Goal: Task Accomplishment & Management: Manage account settings

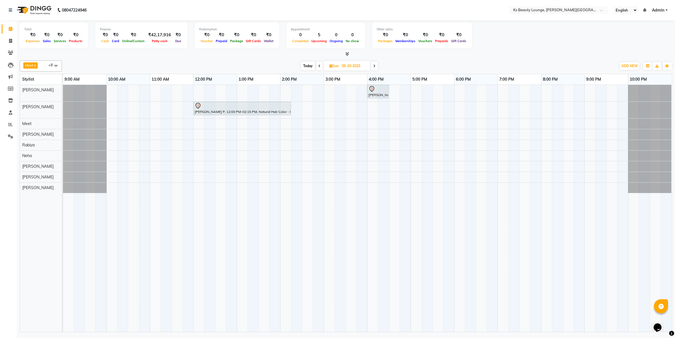
click at [311, 63] on span "Today" at bounding box center [308, 66] width 14 height 9
type input "03-10-2025"
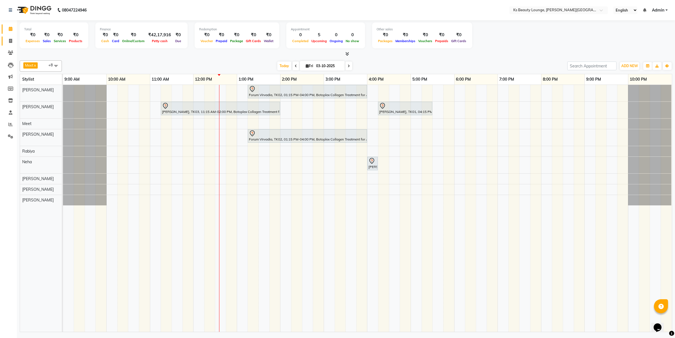
click at [9, 44] on link "Invoice" at bounding box center [8, 41] width 13 height 9
select select "service"
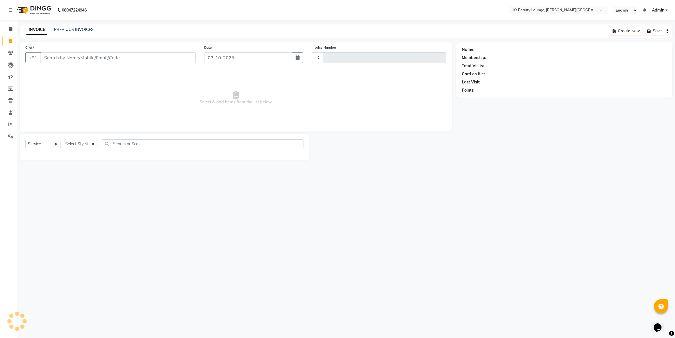
type input "4322"
select select "4411"
click at [127, 60] on input "Client" at bounding box center [117, 57] width 155 height 11
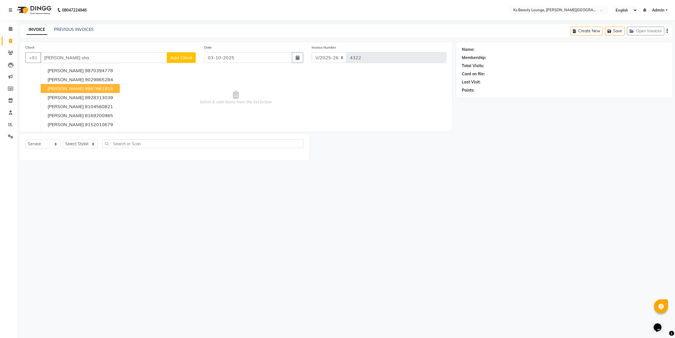
click at [90, 89] on ngb-highlight "9867661819" at bounding box center [99, 89] width 28 height 6
type input "9867661819"
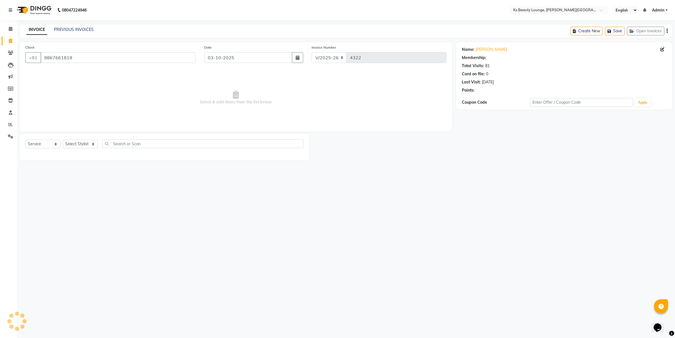
select select "1: Object"
click at [486, 48] on link "[PERSON_NAME]" at bounding box center [490, 50] width 31 height 6
click at [9, 30] on icon at bounding box center [11, 29] width 4 height 4
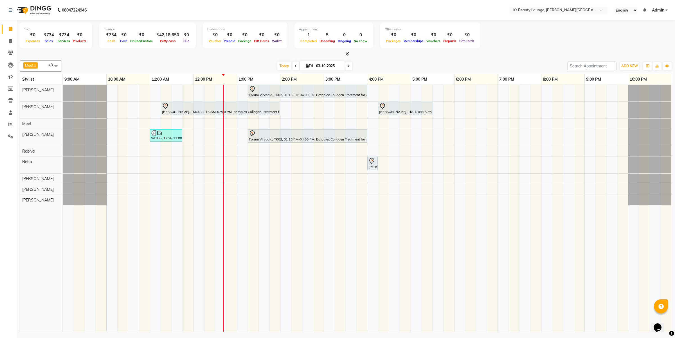
click at [321, 69] on input "03-10-2025" at bounding box center [328, 66] width 28 height 8
select select "10"
select select "2025"
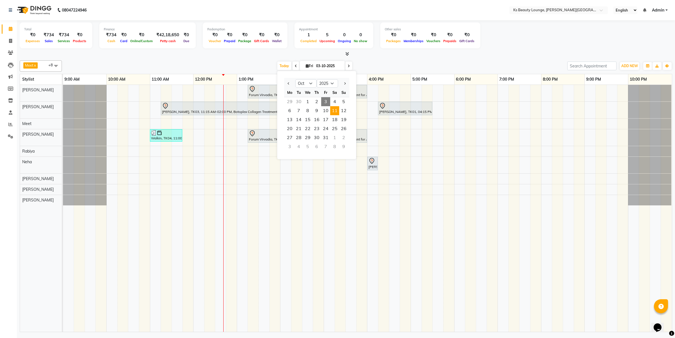
click at [335, 112] on span "11" at bounding box center [334, 110] width 9 height 9
type input "[DATE]"
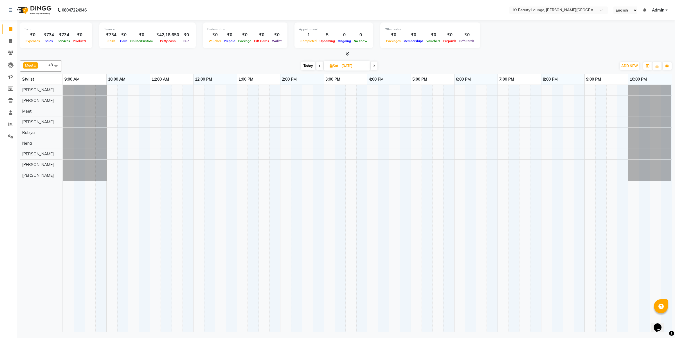
click at [52, 65] on span at bounding box center [55, 65] width 11 height 11
click at [37, 110] on div "[PERSON_NAME]" at bounding box center [41, 107] width 36 height 6
checkbox input "true"
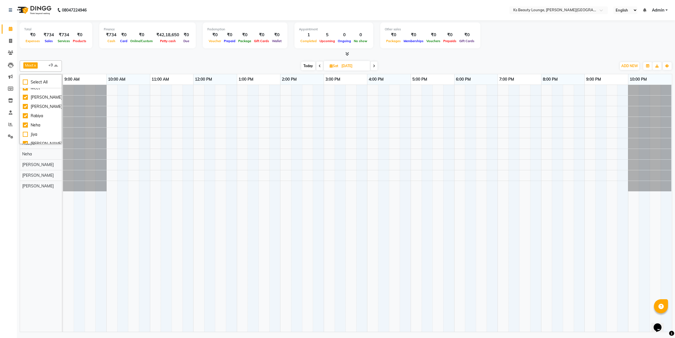
click at [0, 162] on div "Calendar Invoice Clients Leads Marketing Members Inventory Staff Reports Settin…" at bounding box center [38, 173] width 76 height 314
click at [262, 131] on div at bounding box center [367, 208] width 609 height 247
select select "63547"
select select "tentative"
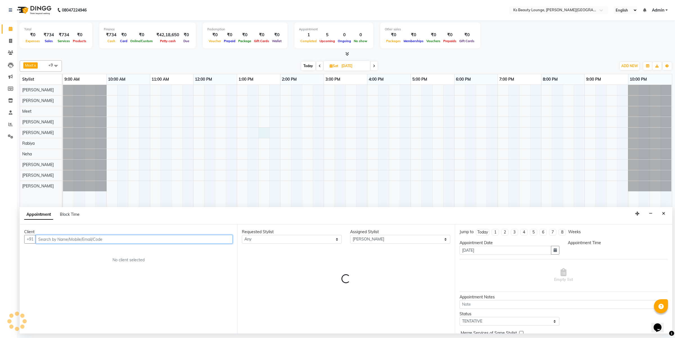
select select "810"
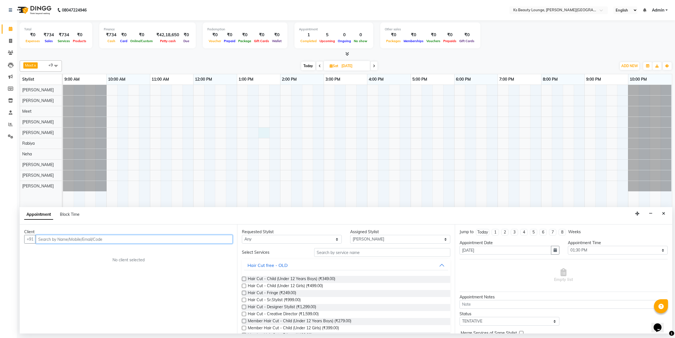
click at [118, 241] on input "text" at bounding box center [134, 239] width 197 height 9
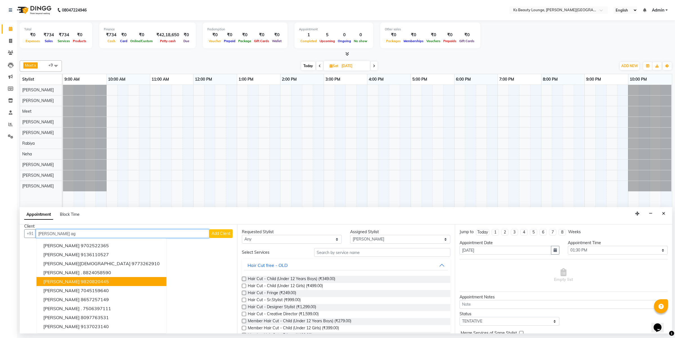
scroll to position [0, 0]
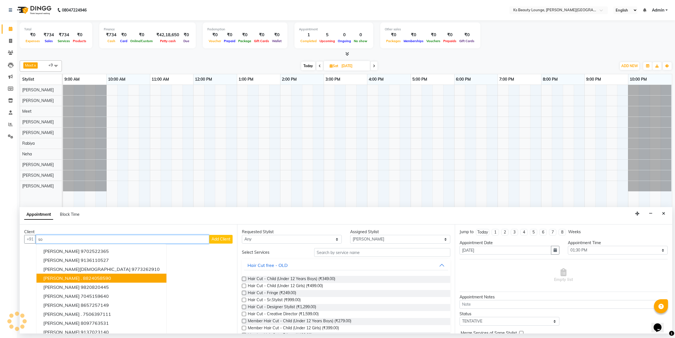
type input "s"
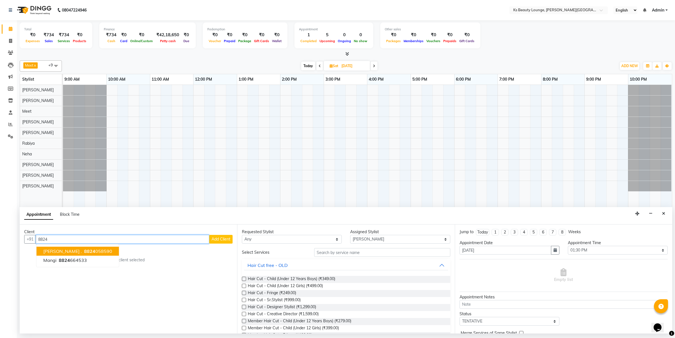
click at [83, 254] on ngb-highlight "8824 058590" at bounding box center [97, 251] width 29 height 6
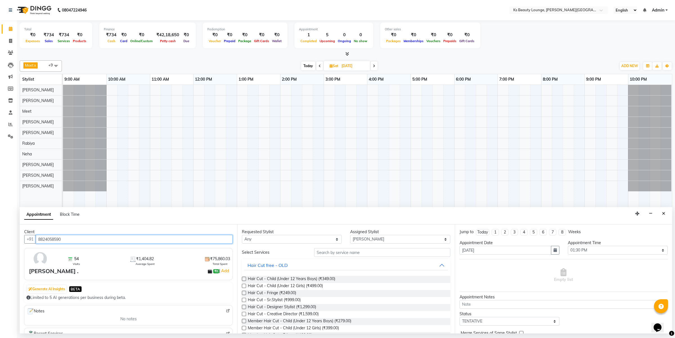
type input "8824058590"
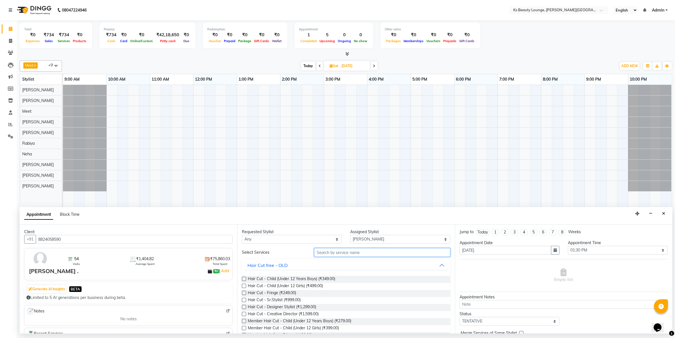
click at [340, 250] on input "text" at bounding box center [382, 252] width 136 height 9
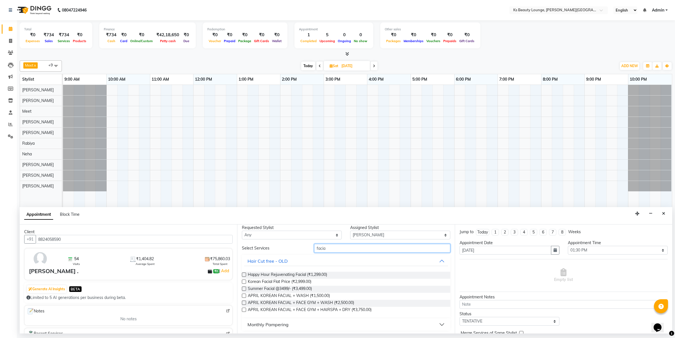
scroll to position [6, 0]
type input "facia"
click at [271, 322] on div "Monthly Pampering" at bounding box center [267, 323] width 41 height 7
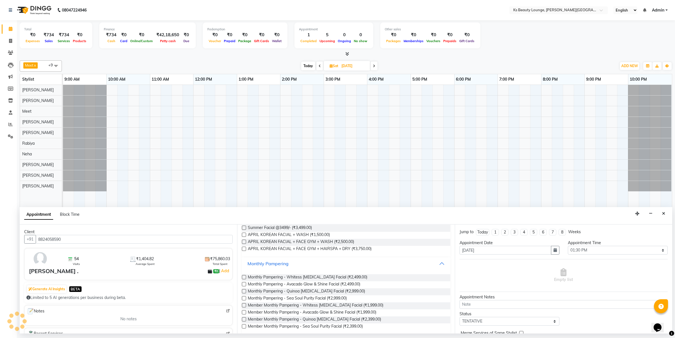
scroll to position [71, 0]
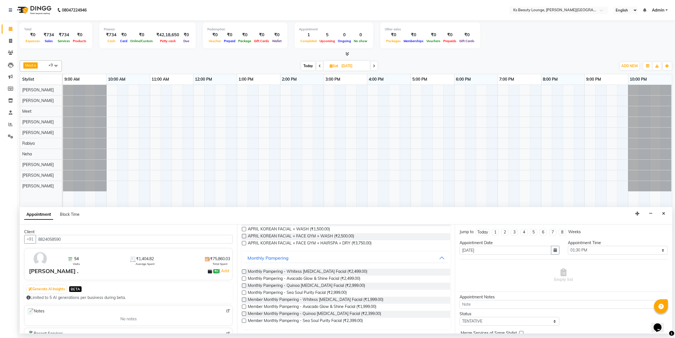
click at [245, 308] on label at bounding box center [244, 307] width 4 height 4
click at [245, 308] on input "checkbox" at bounding box center [244, 308] width 4 height 4
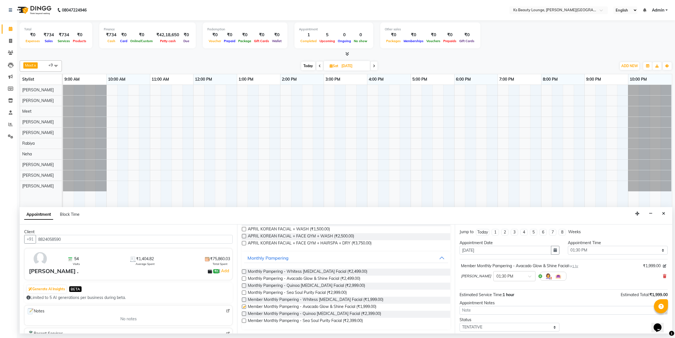
checkbox input "false"
click at [244, 318] on div at bounding box center [244, 315] width 4 height 6
click at [244, 315] on label at bounding box center [244, 314] width 4 height 4
click at [244, 315] on input "checkbox" at bounding box center [244, 315] width 4 height 4
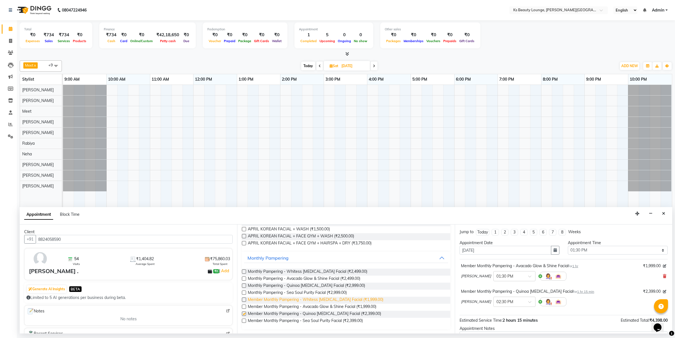
checkbox input "false"
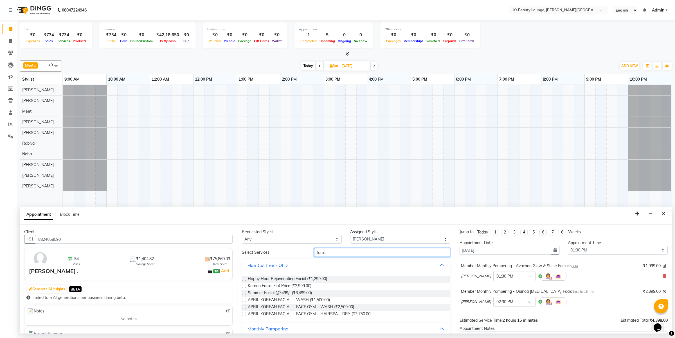
drag, startPoint x: 322, startPoint y: 255, endPoint x: 261, endPoint y: 257, distance: 60.8
click at [261, 257] on div "Select Services facia Hair Cut free - OLD Happy Hour Rejuvenating Facial (₹1,29…" at bounding box center [346, 324] width 208 height 152
drag, startPoint x: 332, startPoint y: 254, endPoint x: 274, endPoint y: 248, distance: 57.6
click at [274, 248] on div "Requested Stylist Any [PERSON_NAME] [PERSON_NAME] [PERSON_NAME] [PERSON_NAME] […" at bounding box center [345, 279] width 217 height 109
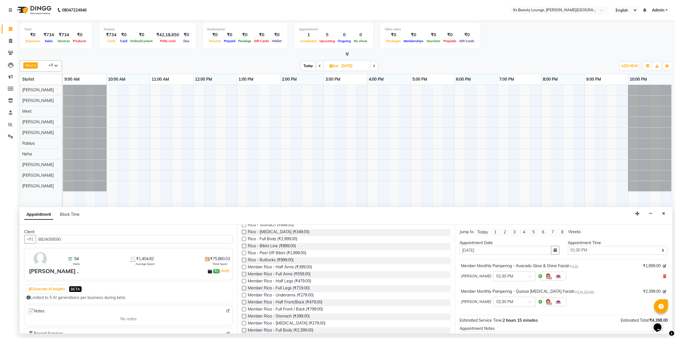
scroll to position [134, 0]
type input "rica"
click at [242, 243] on label at bounding box center [244, 243] width 4 height 4
click at [242, 243] on input "checkbox" at bounding box center [244, 244] width 4 height 4
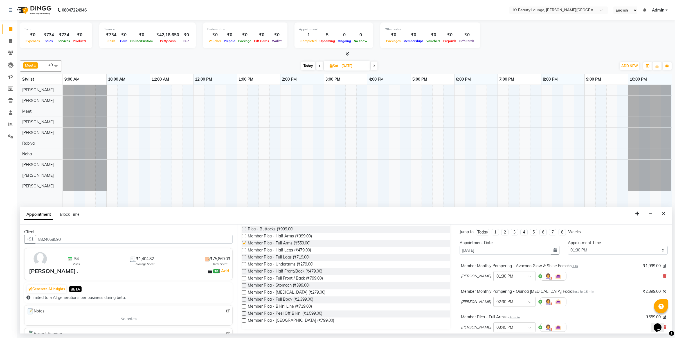
checkbox input "false"
click at [243, 259] on label at bounding box center [244, 257] width 4 height 4
click at [243, 259] on input "checkbox" at bounding box center [244, 258] width 4 height 4
checkbox input "false"
click at [244, 265] on label at bounding box center [244, 264] width 4 height 4
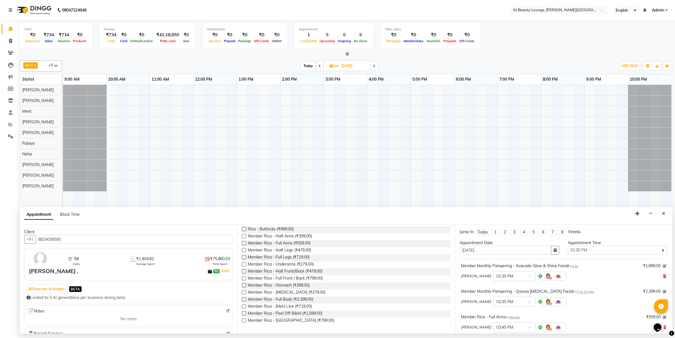
click at [244, 265] on input "checkbox" at bounding box center [244, 265] width 4 height 4
checkbox input "false"
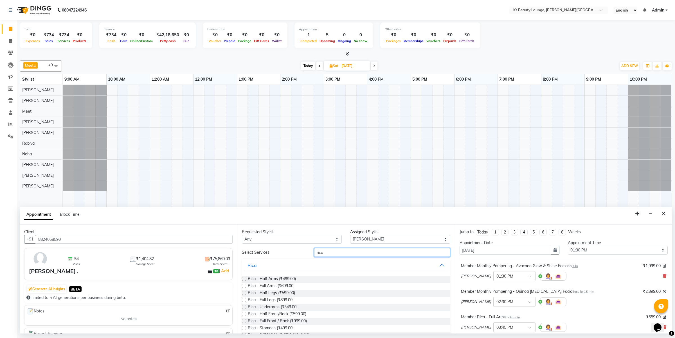
drag, startPoint x: 348, startPoint y: 254, endPoint x: 272, endPoint y: 249, distance: 76.0
click at [272, 249] on div "Select Services rica" at bounding box center [346, 252] width 216 height 9
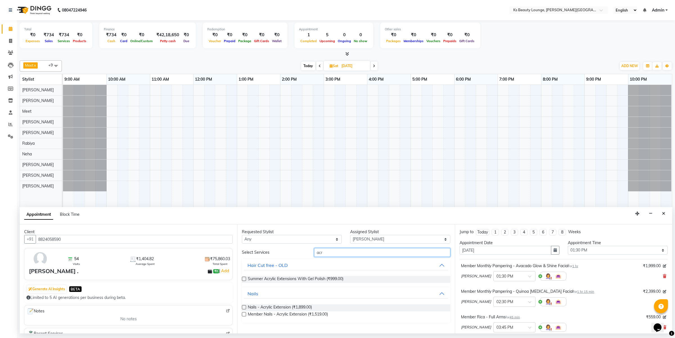
type input "acr"
click at [244, 314] on label at bounding box center [244, 314] width 4 height 4
click at [244, 314] on input "checkbox" at bounding box center [244, 315] width 4 height 4
checkbox input "false"
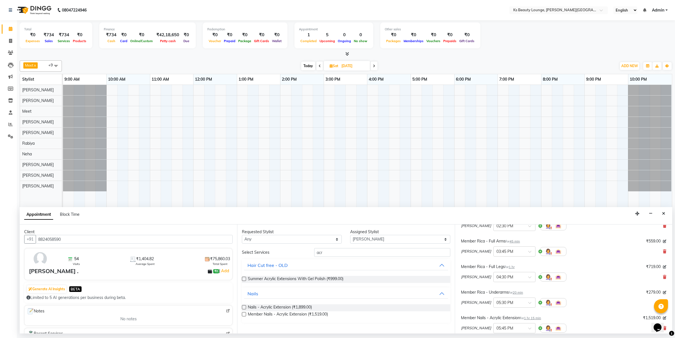
scroll to position [162, 0]
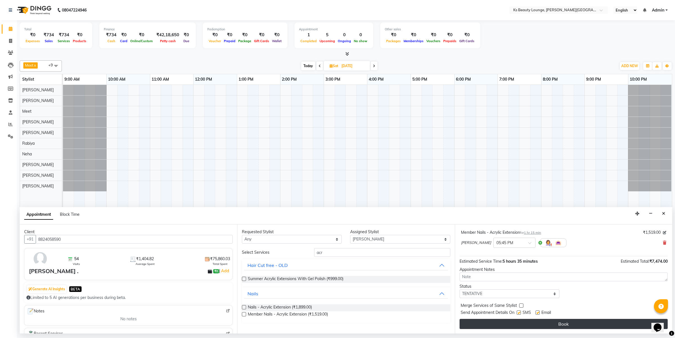
click at [505, 325] on button "Book" at bounding box center [563, 324] width 208 height 10
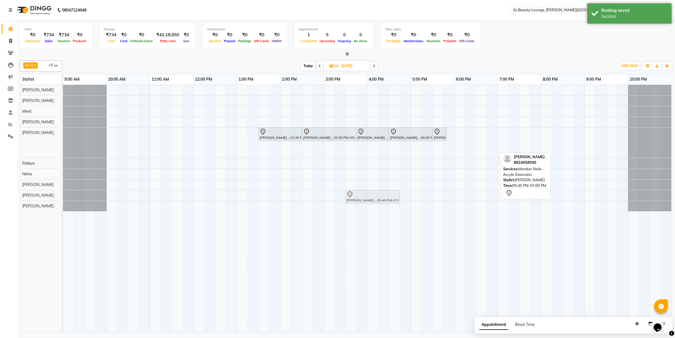
drag, startPoint x: 461, startPoint y: 148, endPoint x: 367, endPoint y: 192, distance: 104.3
click at [367, 192] on tbody "[PERSON_NAME] ., 01:30 PM-02:30 PM, Member Monthly Pampering - Avacado Glow & S…" at bounding box center [367, 148] width 608 height 126
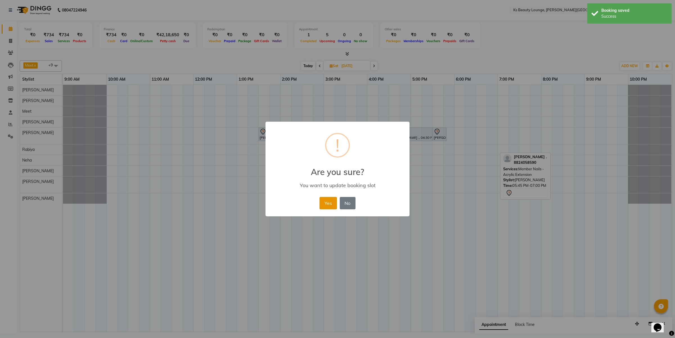
click at [327, 205] on button "Yes" at bounding box center [327, 203] width 17 height 12
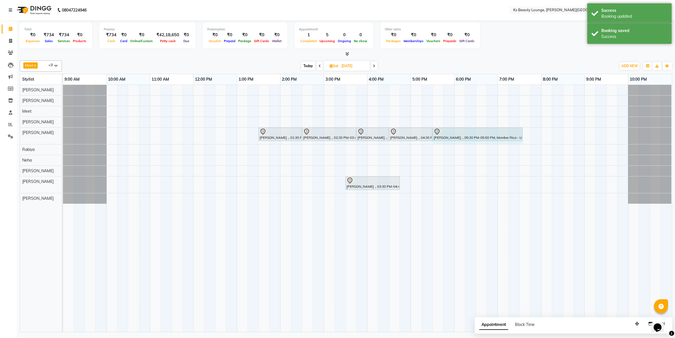
drag, startPoint x: 446, startPoint y: 134, endPoint x: 520, endPoint y: 134, distance: 74.2
click at [63, 134] on div "[PERSON_NAME] ., 01:30 PM-02:30 PM, Member Monthly Pampering - Avacado Glow & S…" at bounding box center [63, 136] width 0 height 17
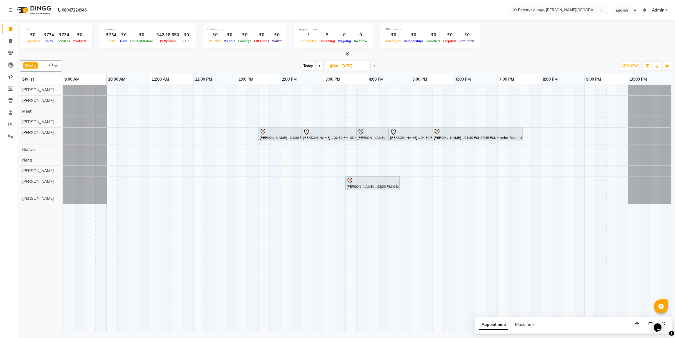
click at [306, 64] on span "Today" at bounding box center [308, 66] width 14 height 9
type input "03-10-2025"
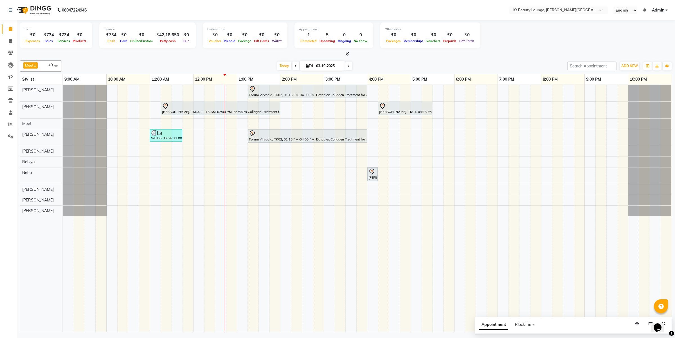
click at [51, 67] on span at bounding box center [55, 65] width 11 height 11
click at [25, 139] on div "[PERSON_NAME]" at bounding box center [41, 139] width 36 height 6
checkbox input "true"
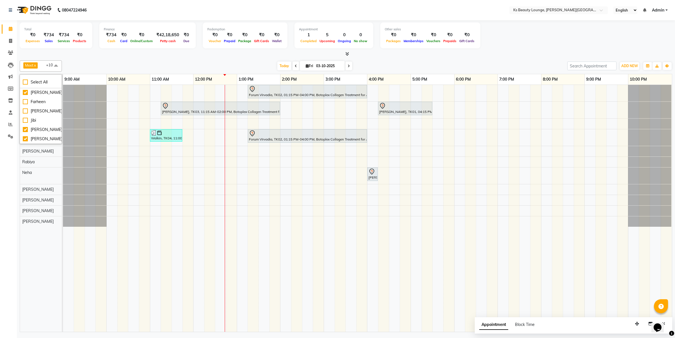
click at [328, 224] on div "Forum Virvadia, TK02, 01:15 PM-04:00 PM, Botoplex Collagen Treatment for All Ha…" at bounding box center [367, 208] width 609 height 247
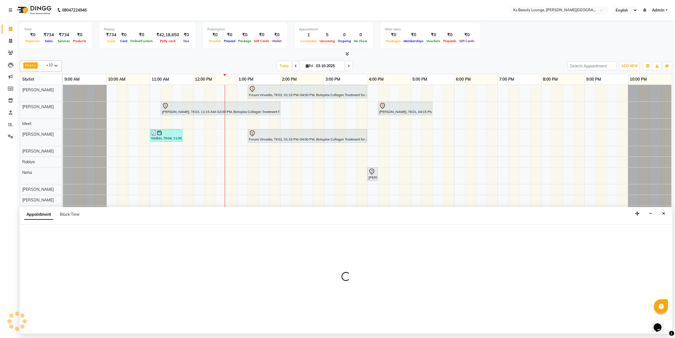
click at [328, 224] on div "Appointment Block Time" at bounding box center [346, 215] width 652 height 17
select select "62795"
select select "900"
select select "tentative"
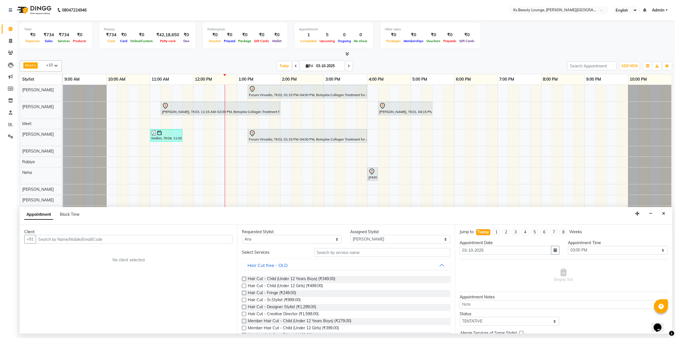
click at [142, 244] on input "text" at bounding box center [134, 239] width 197 height 9
click at [93, 249] on ngb-highlight "7710063856" at bounding box center [95, 251] width 28 height 6
type input "7710063856"
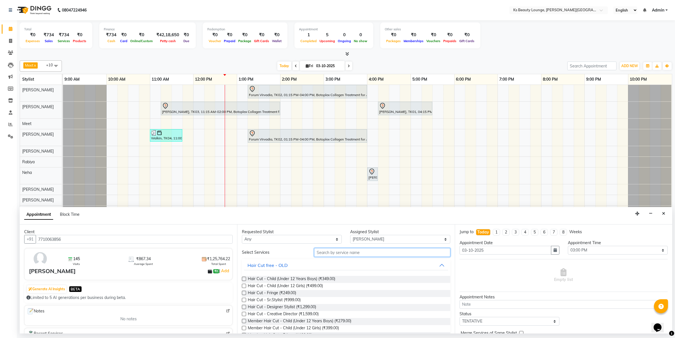
click at [336, 254] on input "text" at bounding box center [382, 252] width 136 height 9
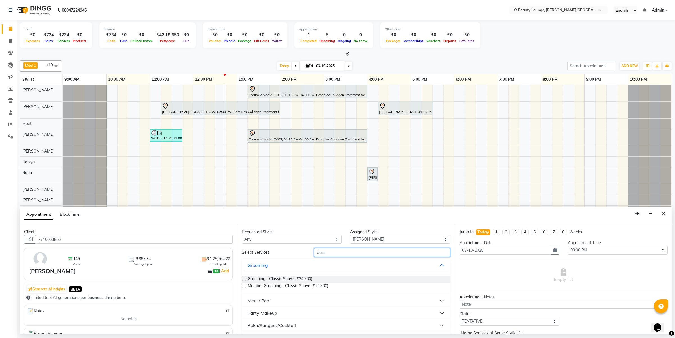
type input "class"
click at [261, 301] on div "Meni / Pedi" at bounding box center [258, 300] width 23 height 7
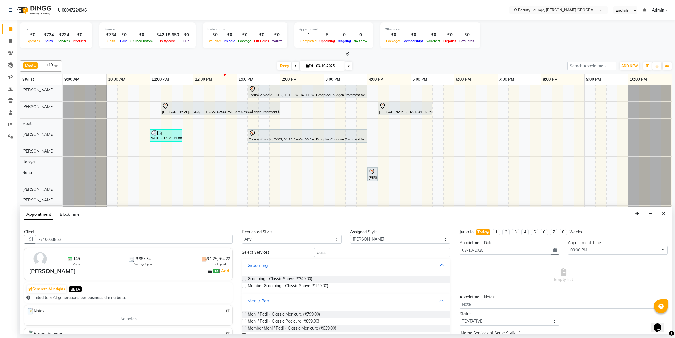
scroll to position [51, 0]
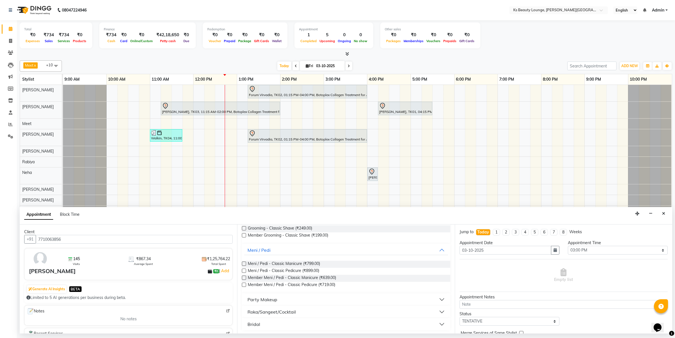
click at [243, 284] on label at bounding box center [244, 285] width 4 height 4
click at [243, 284] on input "checkbox" at bounding box center [244, 286] width 4 height 4
checkbox input "false"
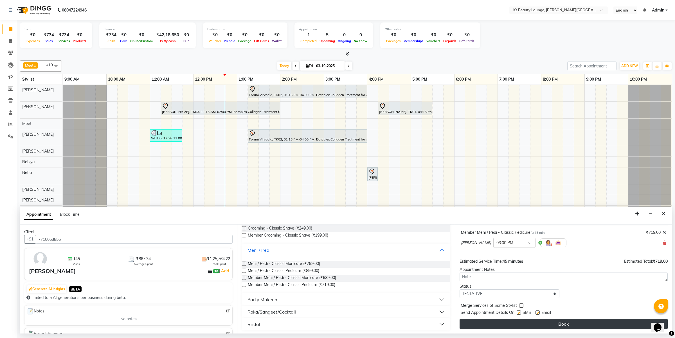
click at [520, 322] on button "Book" at bounding box center [563, 324] width 208 height 10
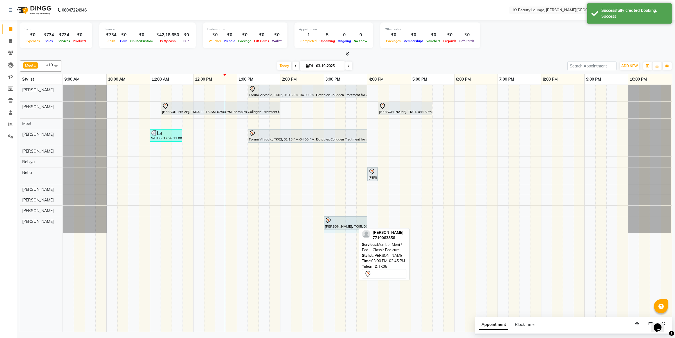
drag, startPoint x: 354, startPoint y: 223, endPoint x: 360, endPoint y: 223, distance: 5.9
click at [63, 223] on div "[PERSON_NAME], TK05, 03:00 PM-03:45 PM, Member Meni / Pedi - Classic Pedicure […" at bounding box center [63, 224] width 0 height 17
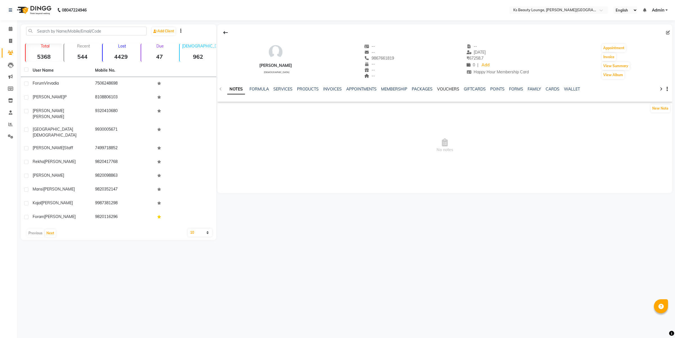
click at [450, 91] on link "VOUCHERS" at bounding box center [448, 89] width 22 height 5
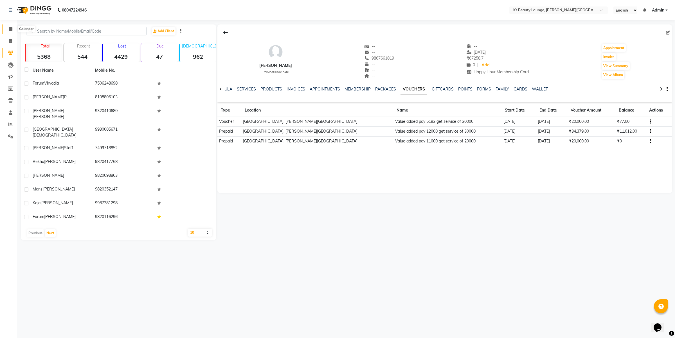
click at [10, 30] on icon at bounding box center [11, 29] width 4 height 4
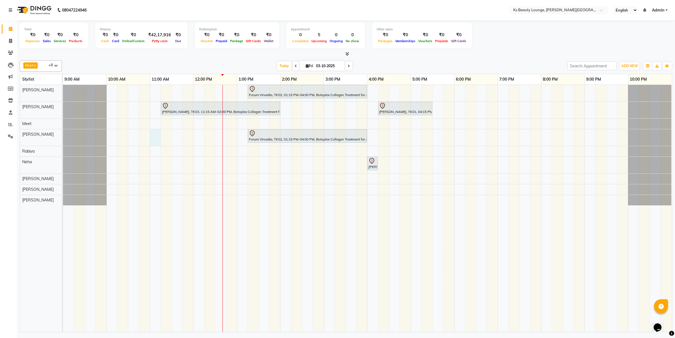
click at [153, 138] on div "Forum Virvadia, TK02, 01:15 PM-04:00 PM, Botoplex Collagen Treatment for All Ha…" at bounding box center [367, 208] width 609 height 247
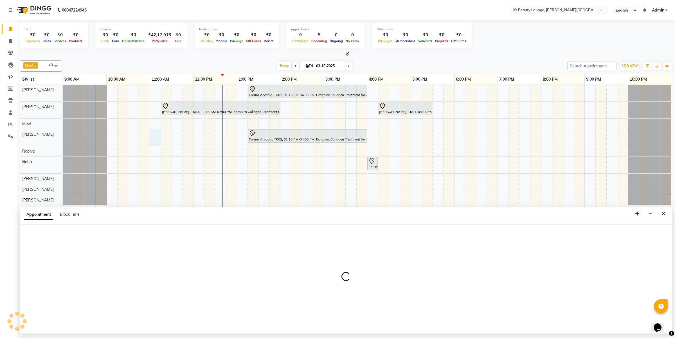
select select "58504"
select select "tentative"
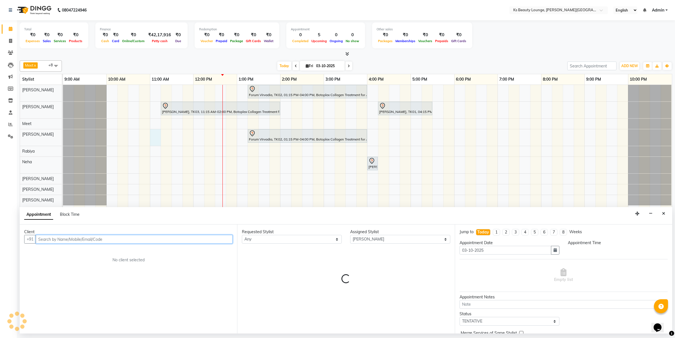
select select "660"
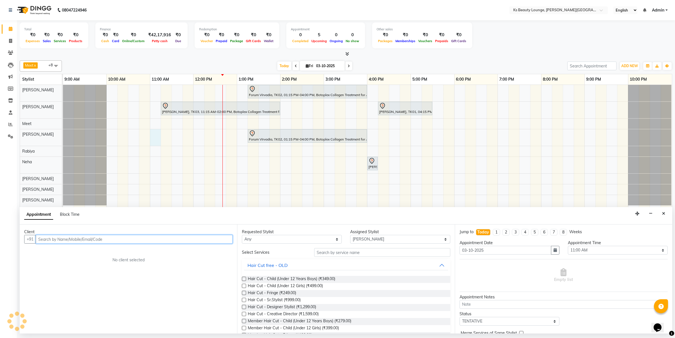
click at [113, 238] on input "text" at bounding box center [134, 239] width 197 height 9
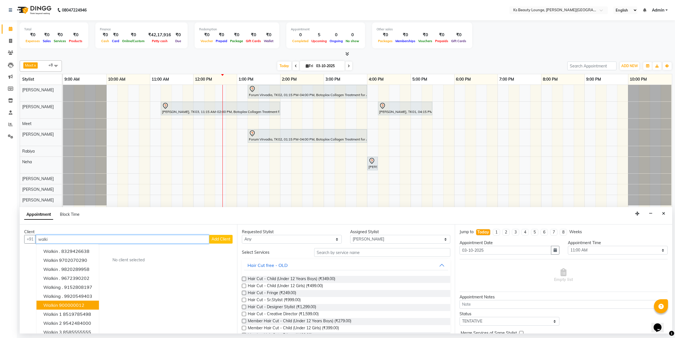
click at [93, 307] on button "Walkin 900000012" at bounding box center [68, 305] width 62 height 9
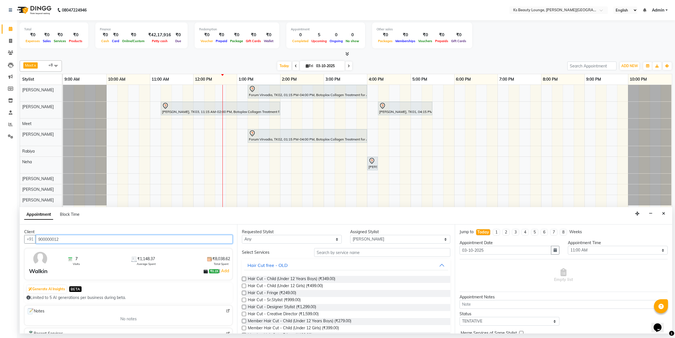
type input "900000012"
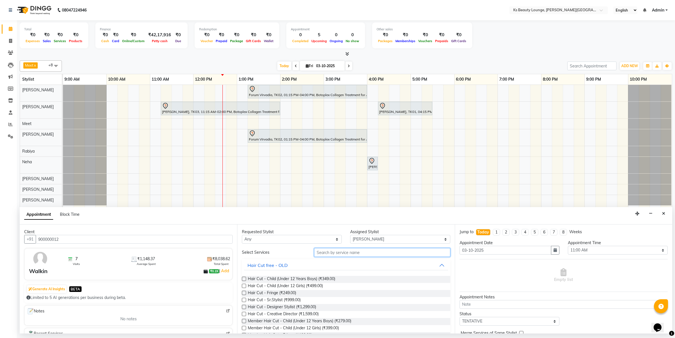
click at [350, 250] on input "text" at bounding box center [382, 252] width 136 height 9
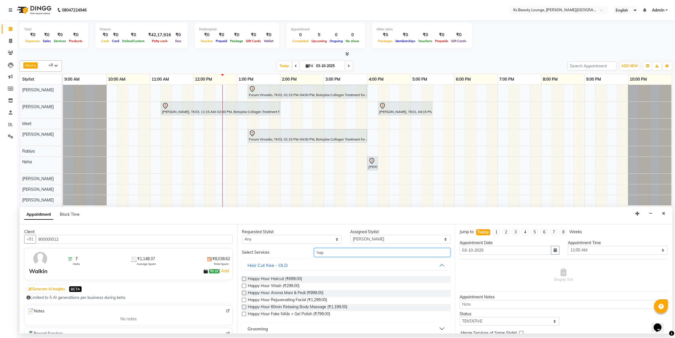
type input "hap"
click at [242, 279] on label at bounding box center [244, 279] width 4 height 4
click at [242, 279] on input "checkbox" at bounding box center [244, 280] width 4 height 4
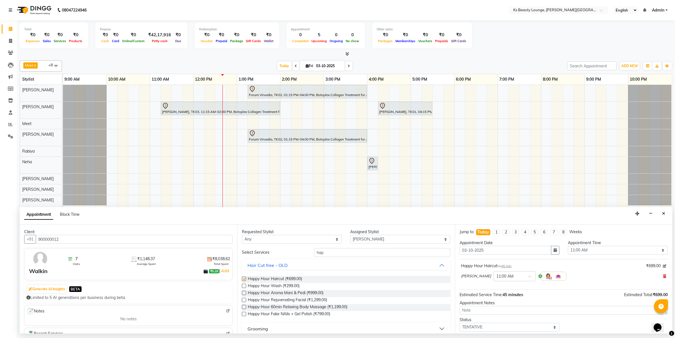
checkbox input "false"
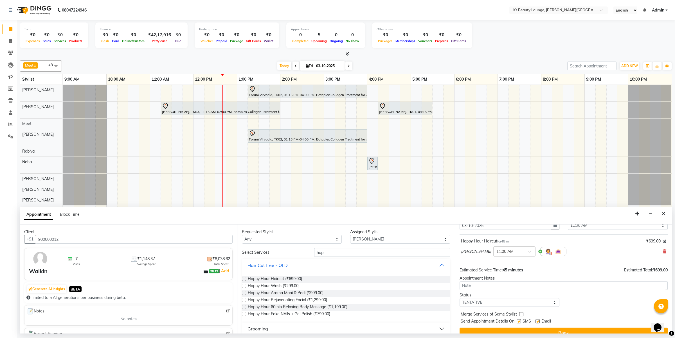
scroll to position [34, 0]
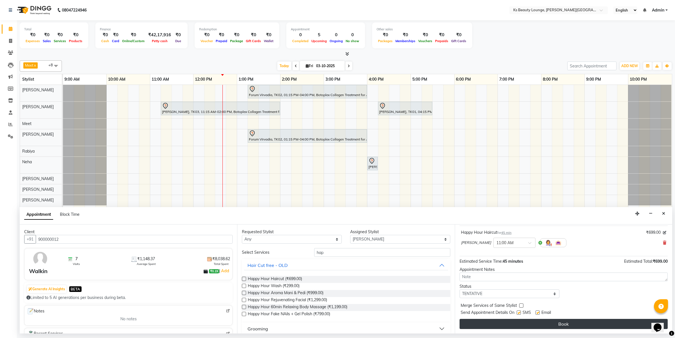
click at [482, 319] on button "Book" at bounding box center [563, 324] width 208 height 10
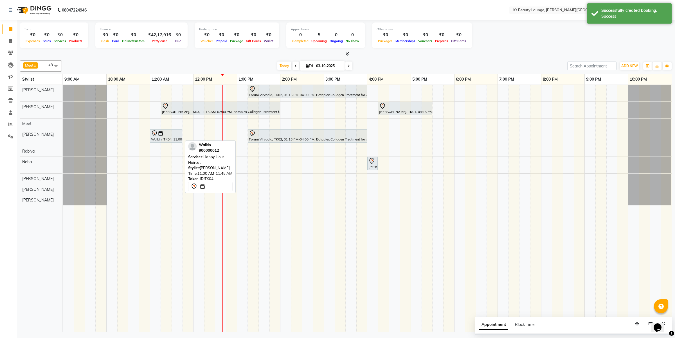
click at [169, 133] on div at bounding box center [166, 133] width 30 height 7
select select "7"
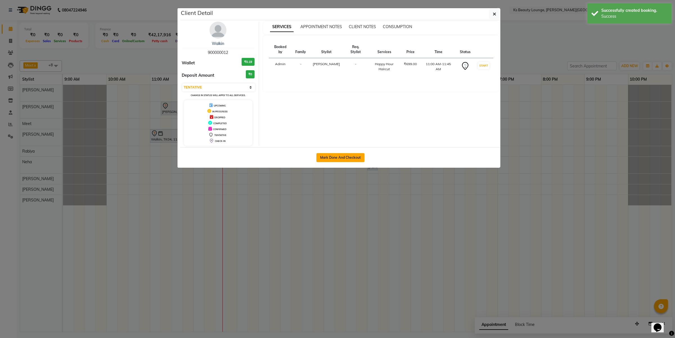
click at [345, 157] on button "Mark Done And Checkout" at bounding box center [340, 157] width 48 height 9
select select "4411"
select select "service"
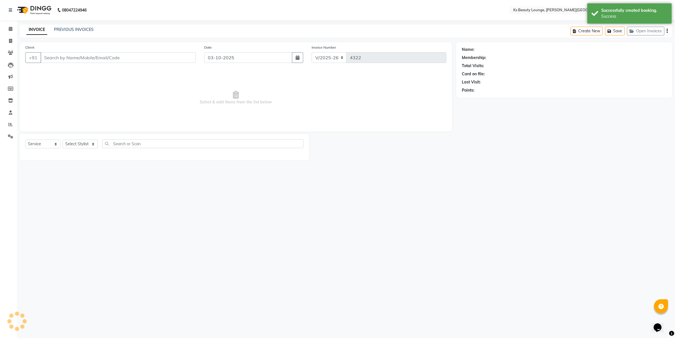
type input "900000012"
select select "58504"
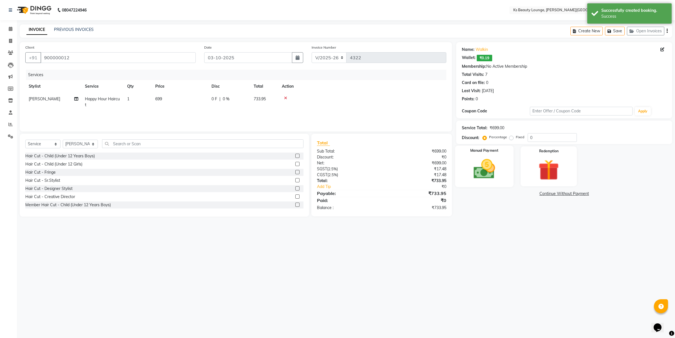
click at [481, 171] on img at bounding box center [483, 169] width 35 height 25
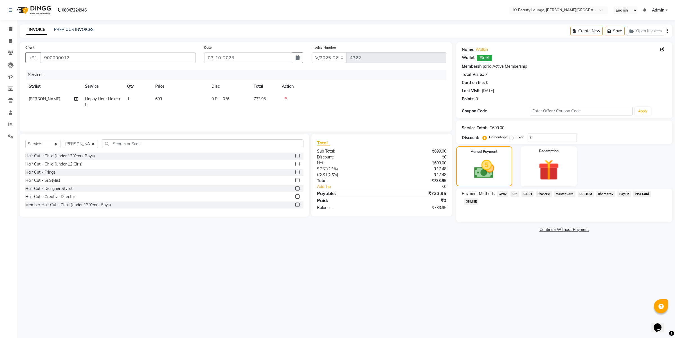
click at [529, 196] on span "CASH" at bounding box center [527, 194] width 12 height 6
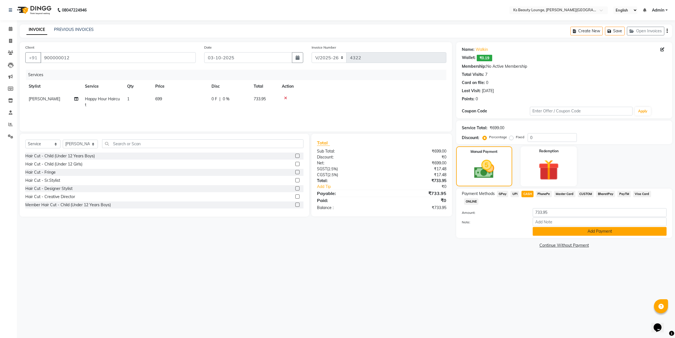
click at [587, 227] on button "Add Payment" at bounding box center [599, 231] width 134 height 9
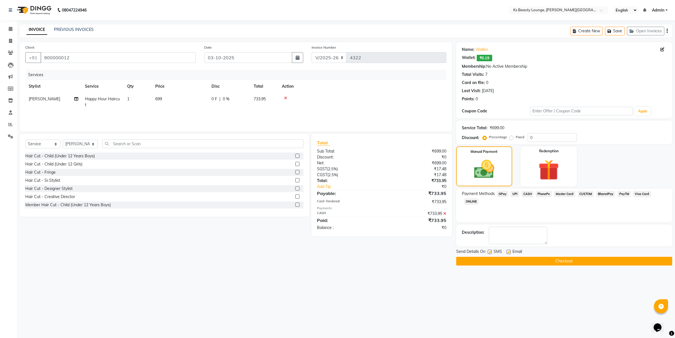
click at [552, 264] on button "Checkout" at bounding box center [564, 261] width 216 height 9
